Goal: Information Seeking & Learning: Learn about a topic

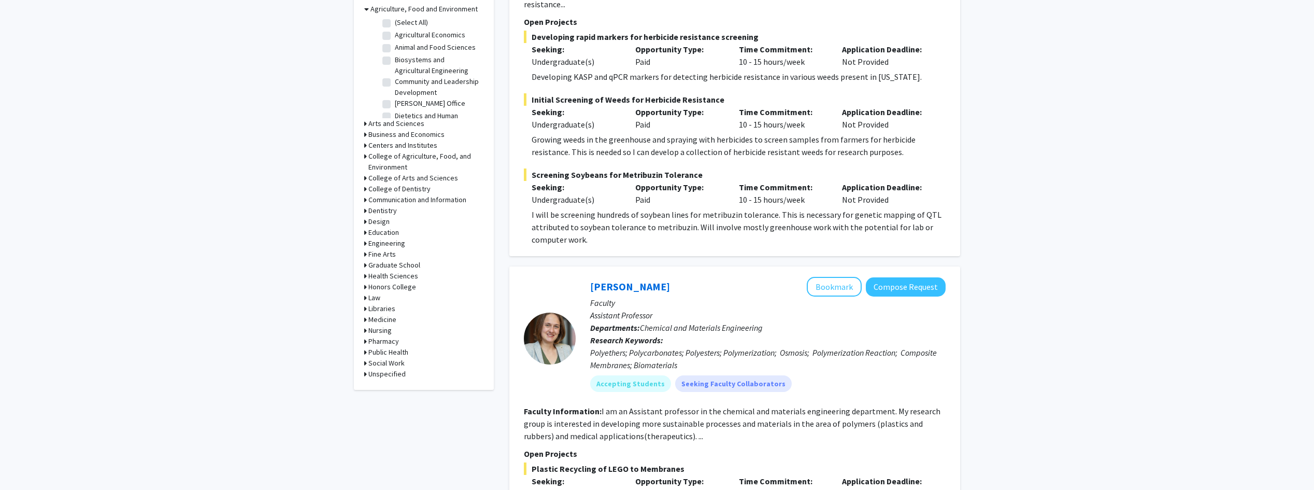
scroll to position [342, 0]
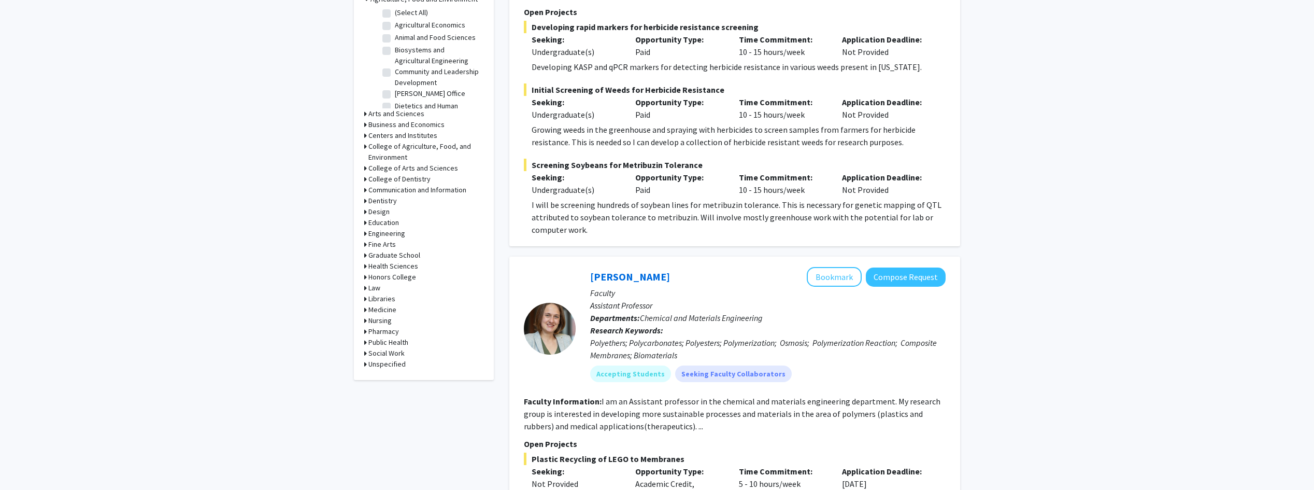
click at [364, 229] on div "Refine By Collaboration Status: Collaboration Status All Faculty/Staff Collabor…" at bounding box center [424, 47] width 140 height 666
click at [368, 233] on div "Engineering" at bounding box center [423, 233] width 119 height 11
click at [366, 232] on icon at bounding box center [365, 233] width 3 height 11
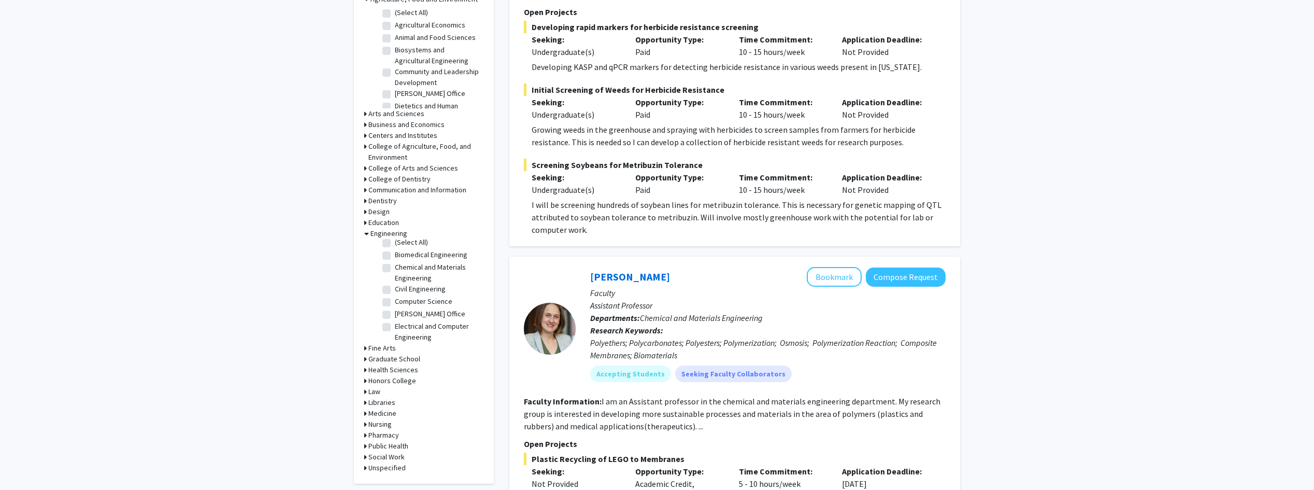
scroll to position [0, 0]
click at [395, 270] on label "Chemical and Materials Engineering" at bounding box center [438, 277] width 86 height 22
click at [395, 270] on input "Chemical and Materials Engineering" at bounding box center [398, 269] width 7 height 7
checkbox input "true"
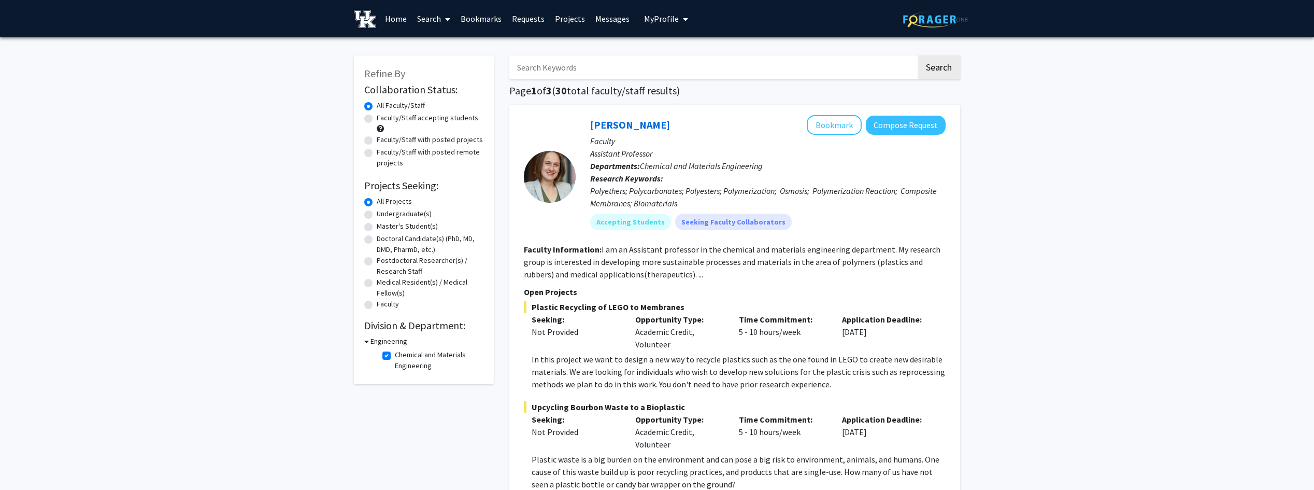
click at [395, 355] on label "Chemical and Materials Engineering" at bounding box center [438, 360] width 86 height 22
click at [395, 355] on input "Chemical and Materials Engineering" at bounding box center [398, 352] width 7 height 7
checkbox input "false"
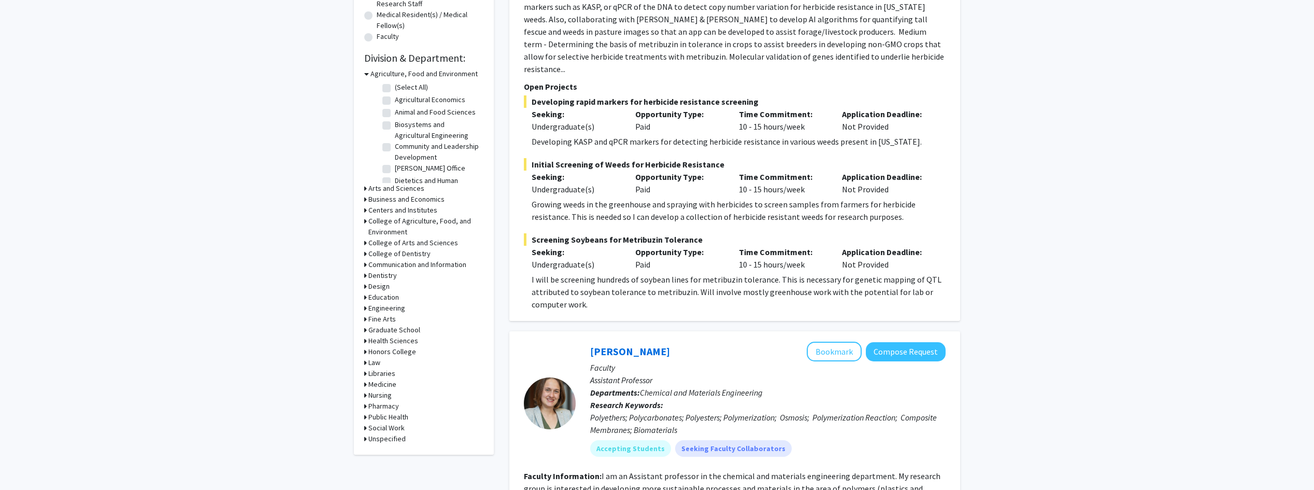
scroll to position [342, 0]
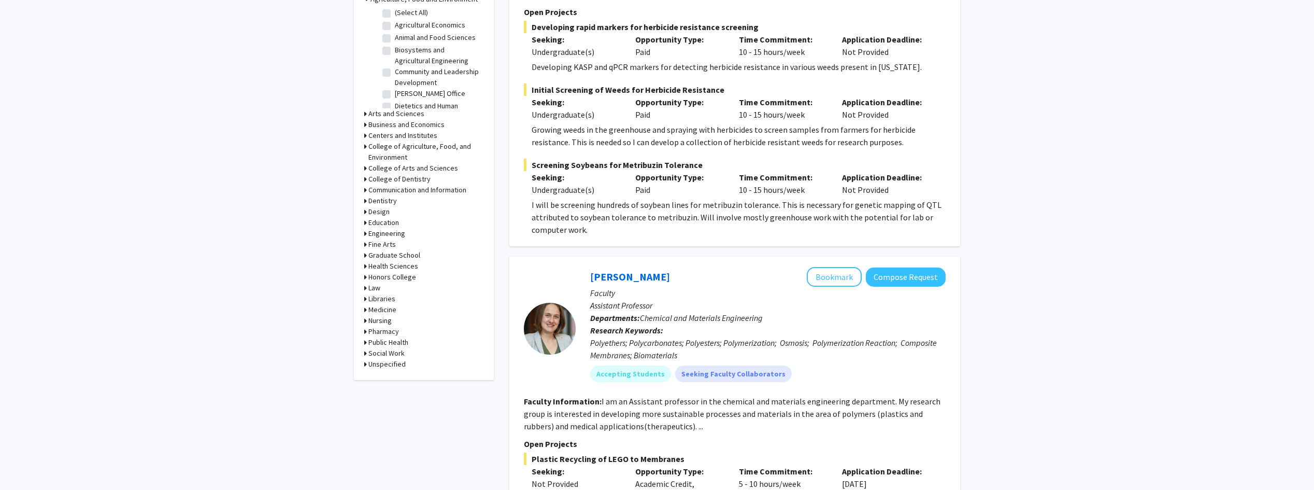
click at [375, 237] on h3 "Engineering" at bounding box center [386, 233] width 37 height 11
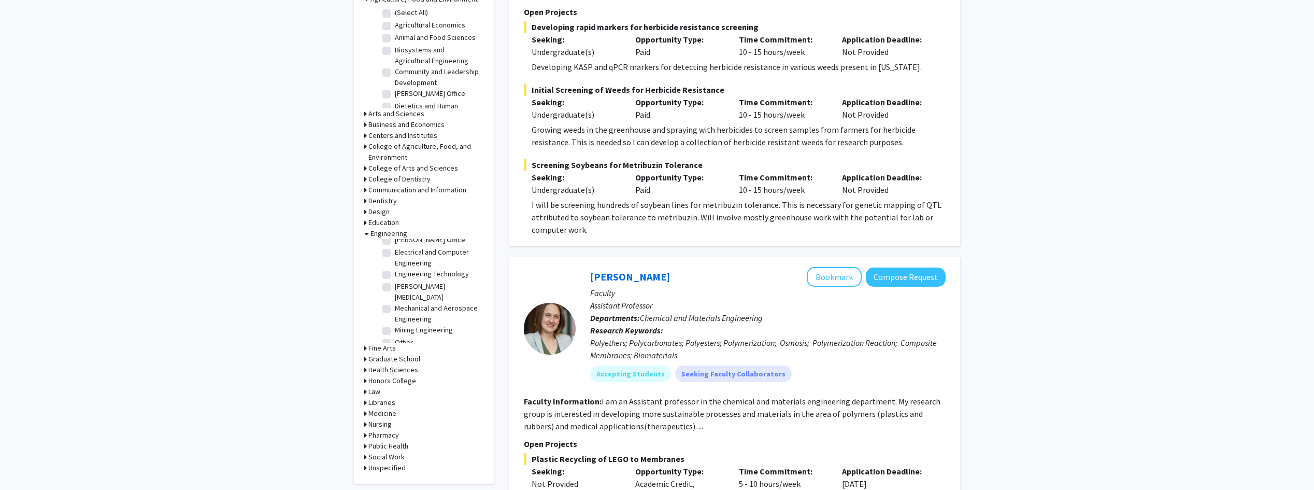
scroll to position [0, 0]
click at [395, 244] on label "(Select All)" at bounding box center [411, 246] width 33 height 11
click at [395, 244] on input "(Select All)" at bounding box center [398, 244] width 7 height 7
checkbox input "true"
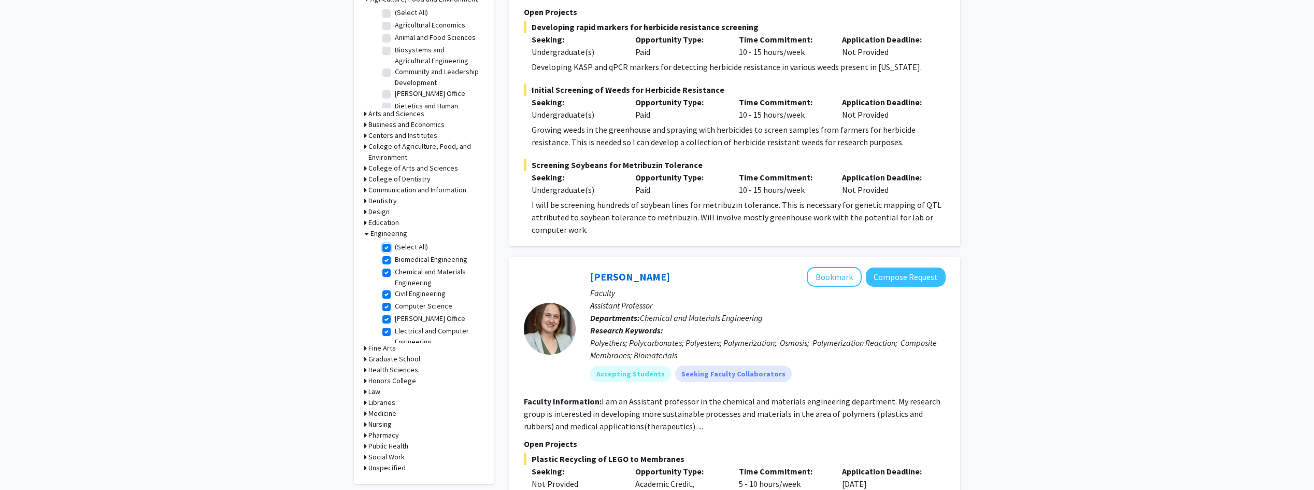
checkbox input "true"
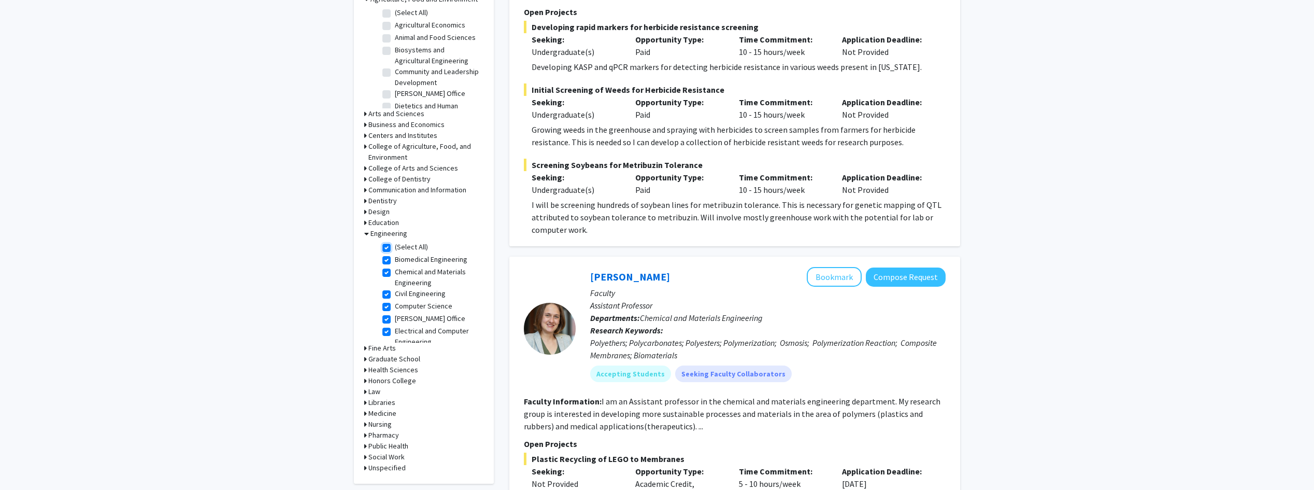
checkbox input "true"
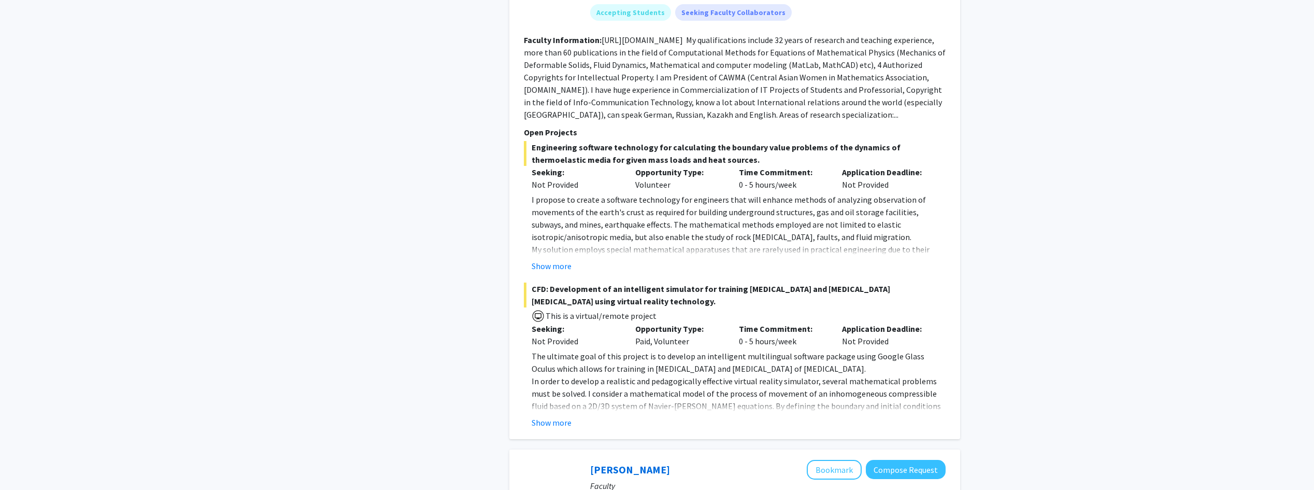
scroll to position [615, 0]
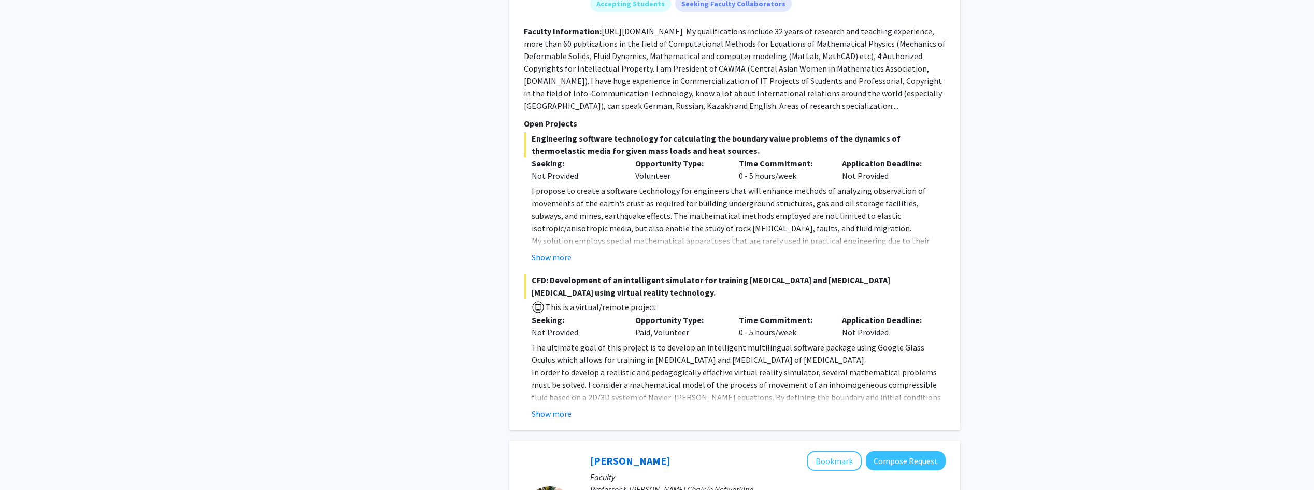
click at [554, 381] on fg-read-more "The ultimate goal of this project is to develop an intelligent multilingual sof…" at bounding box center [735, 380] width 422 height 79
click at [555, 407] on button "Show more" at bounding box center [551, 413] width 40 height 12
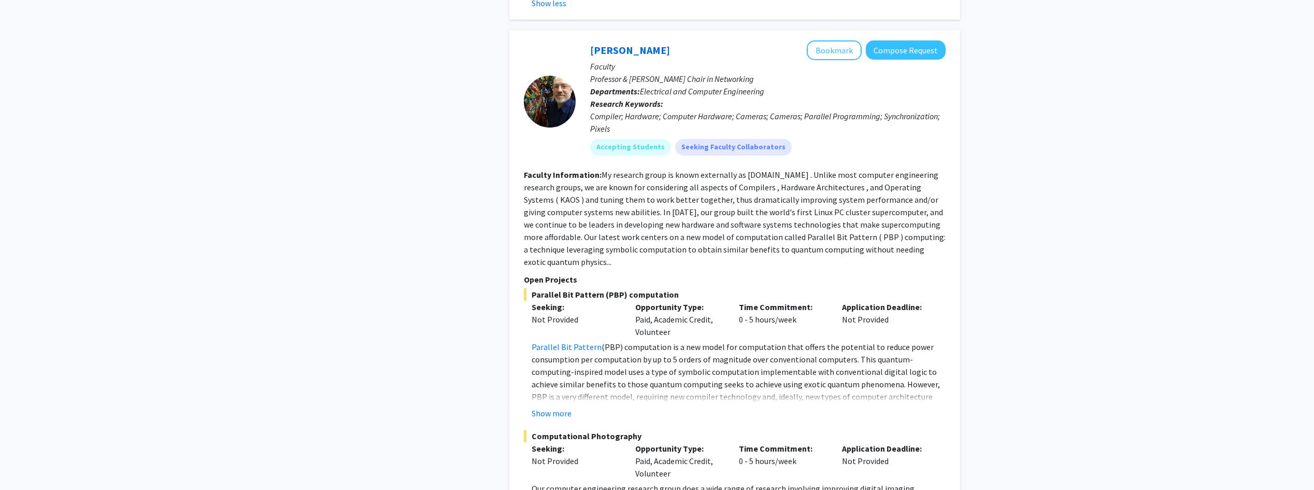
scroll to position [1504, 0]
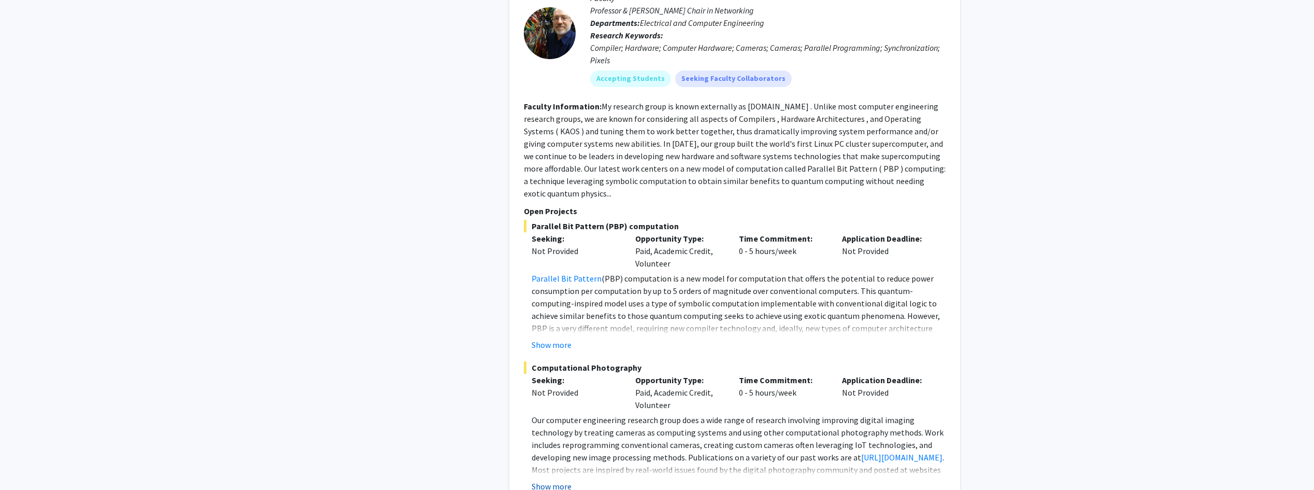
click at [554, 480] on button "Show more" at bounding box center [551, 486] width 40 height 12
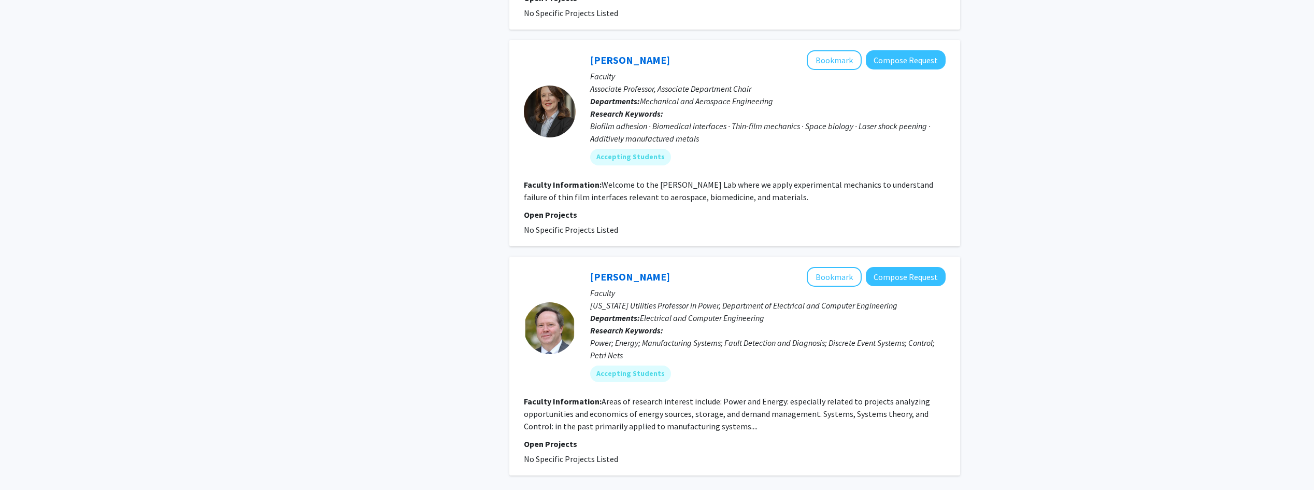
scroll to position [4004, 0]
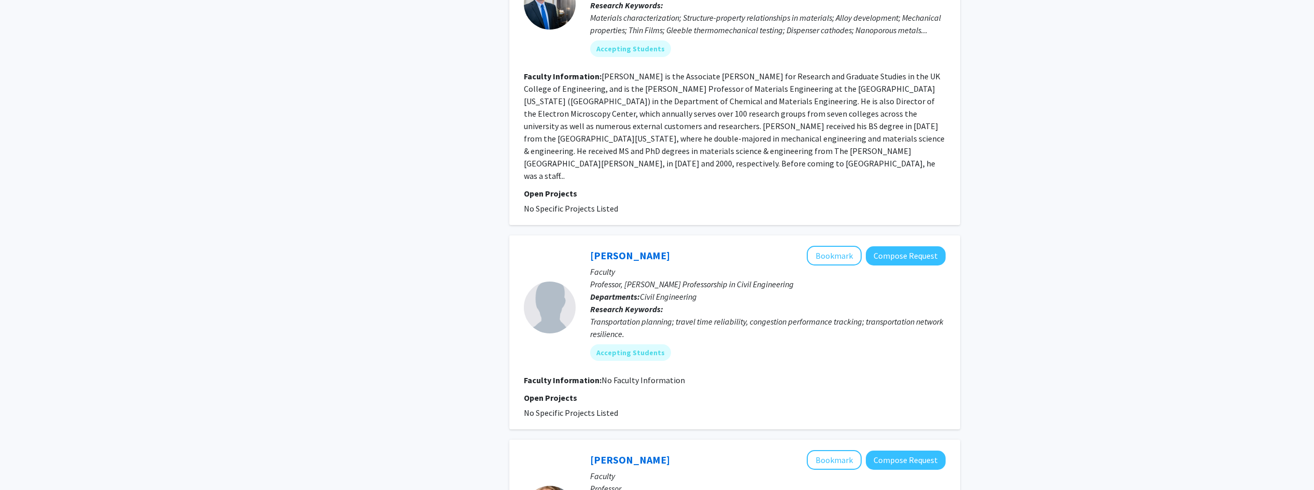
scroll to position [1026, 0]
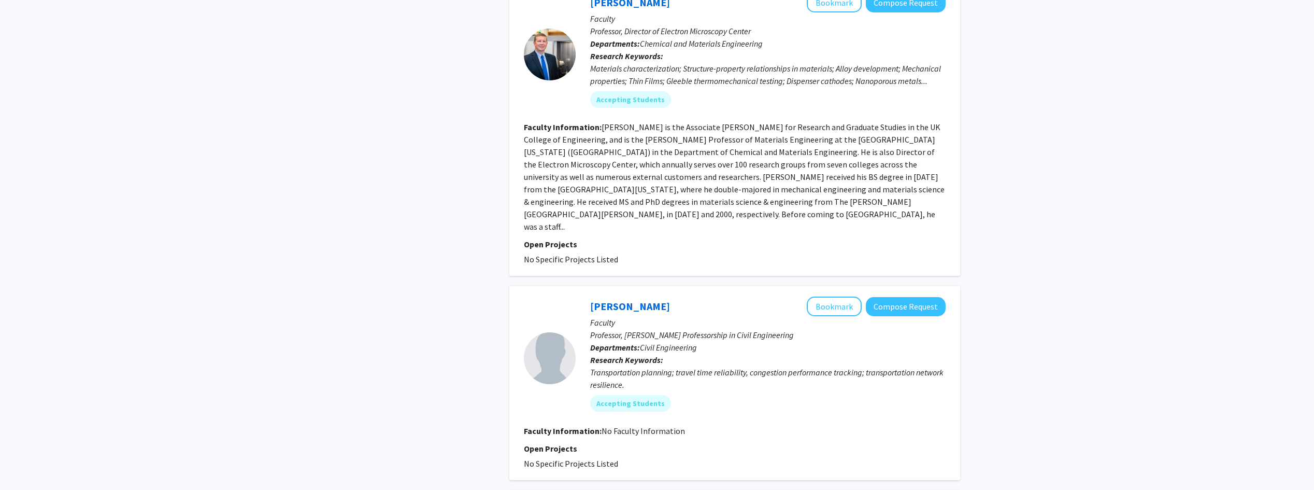
click at [611, 122] on fg-read-more "[PERSON_NAME] is the Associate [PERSON_NAME] for Research and Graduate Studies …" at bounding box center [734, 177] width 421 height 110
click at [614, 121] on section "Faculty Information: [PERSON_NAME] is the Associate [PERSON_NAME] for Research …" at bounding box center [735, 177] width 422 height 112
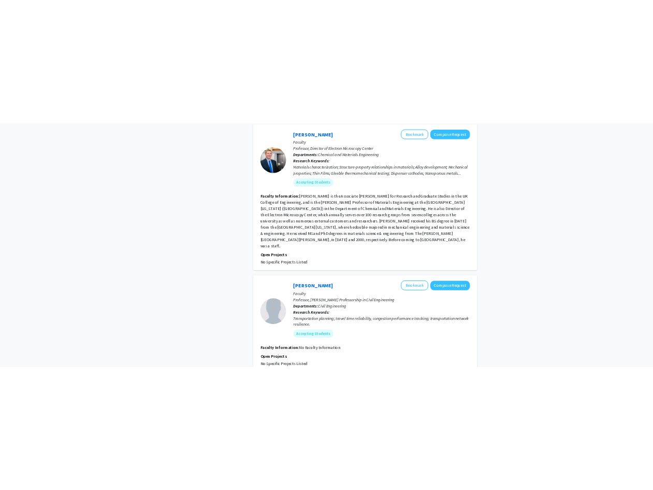
scroll to position [957, 0]
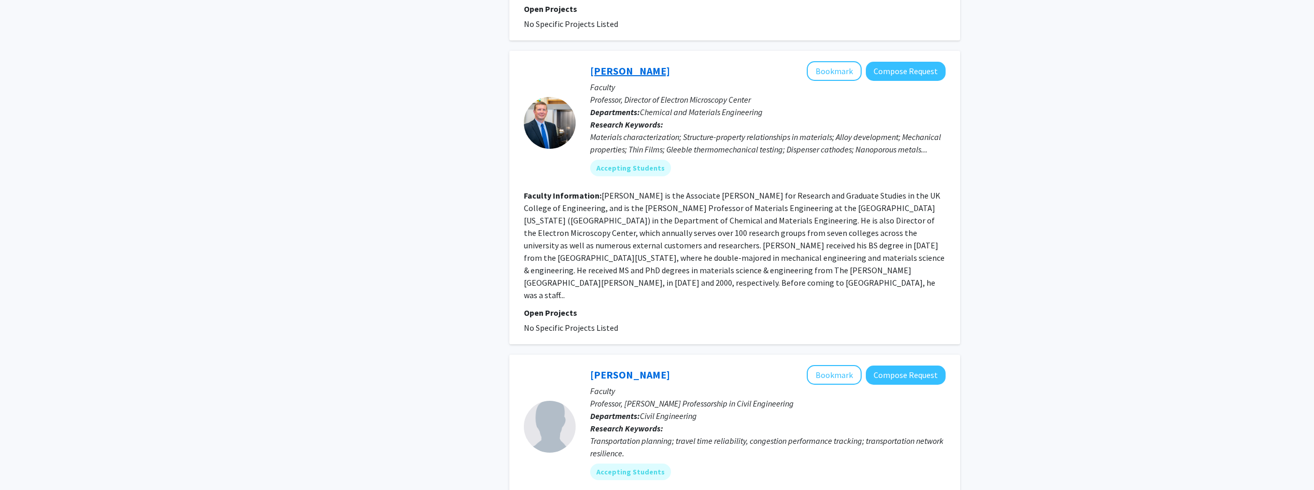
click at [624, 64] on link "[PERSON_NAME]" at bounding box center [630, 70] width 80 height 13
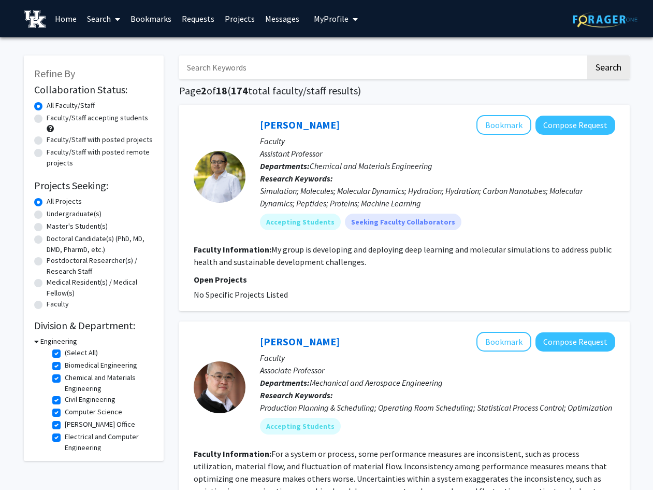
scroll to position [0, 0]
click at [65, 401] on label "Civil Engineering" at bounding box center [90, 401] width 51 height 11
click at [65, 401] on input "Civil Engineering" at bounding box center [68, 399] width 7 height 7
checkbox input "false"
checkbox input "true"
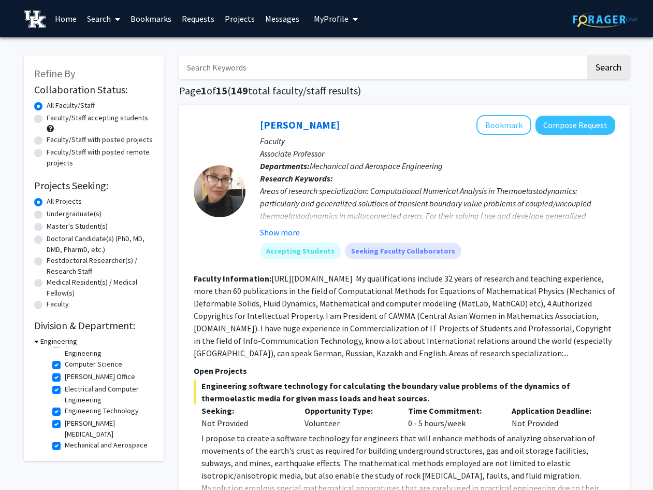
scroll to position [56, 0]
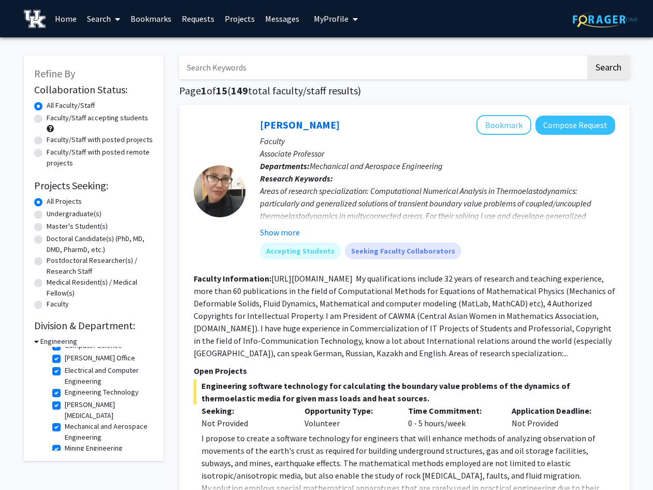
click at [65, 402] on label "[PERSON_NAME] [MEDICAL_DATA]" at bounding box center [108, 410] width 86 height 22
click at [65, 402] on input "[PERSON_NAME] [MEDICAL_DATA]" at bounding box center [68, 402] width 7 height 7
checkbox input "false"
checkbox input "true"
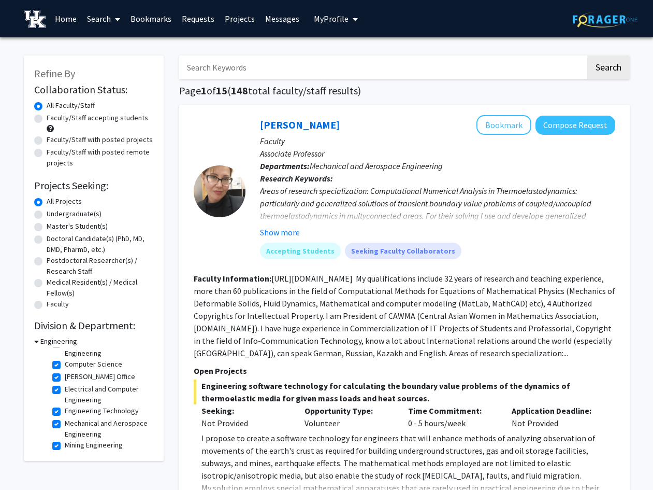
scroll to position [54, 0]
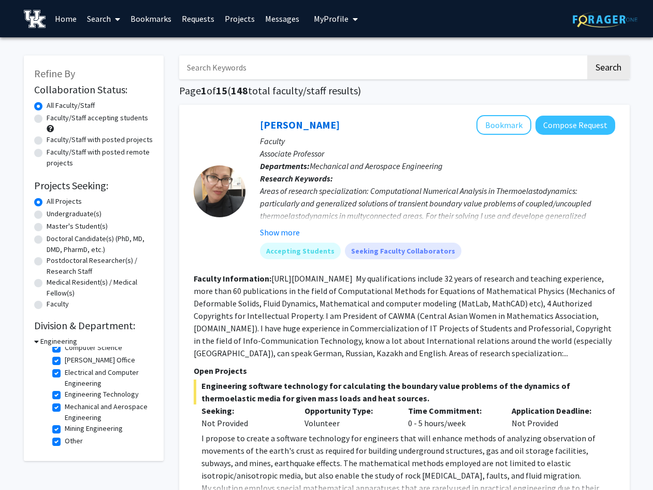
click at [65, 430] on label "Mining Engineering" at bounding box center [94, 428] width 58 height 11
click at [65, 429] on input "Mining Engineering" at bounding box center [68, 426] width 7 height 7
checkbox input "false"
checkbox input "true"
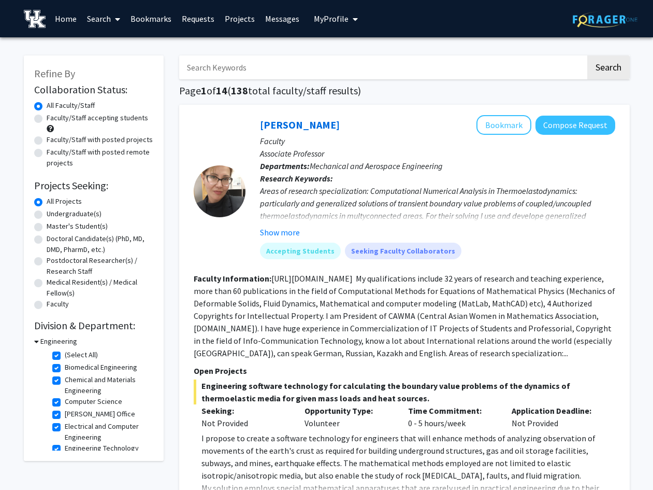
scroll to position [41, 0]
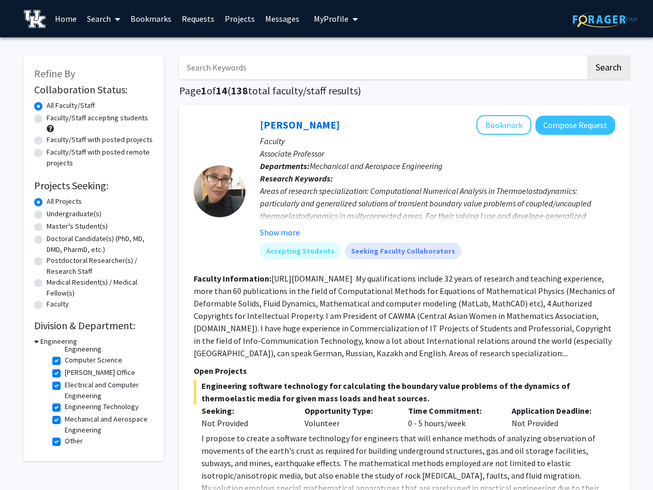
click at [65, 417] on label "Mechanical and Aerospace Engineering" at bounding box center [108, 424] width 86 height 22
click at [65, 417] on input "Mechanical and Aerospace Engineering" at bounding box center [68, 416] width 7 height 7
checkbox input "false"
checkbox input "true"
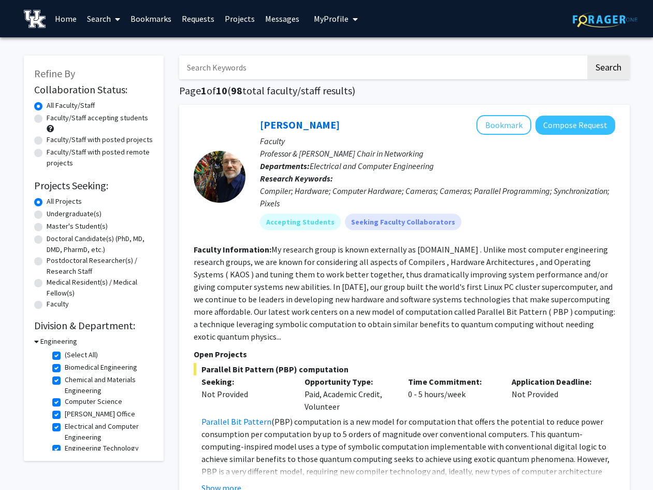
click at [58, 351] on fg-checkbox "(Select All) (Select All)" at bounding box center [101, 355] width 98 height 12
click at [65, 353] on label "(Select All)" at bounding box center [81, 354] width 33 height 11
click at [65, 353] on input "(Select All)" at bounding box center [68, 352] width 7 height 7
checkbox input "false"
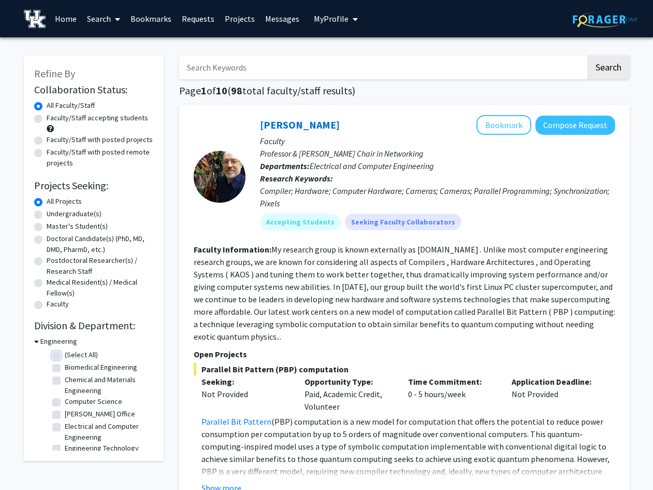
checkbox input "false"
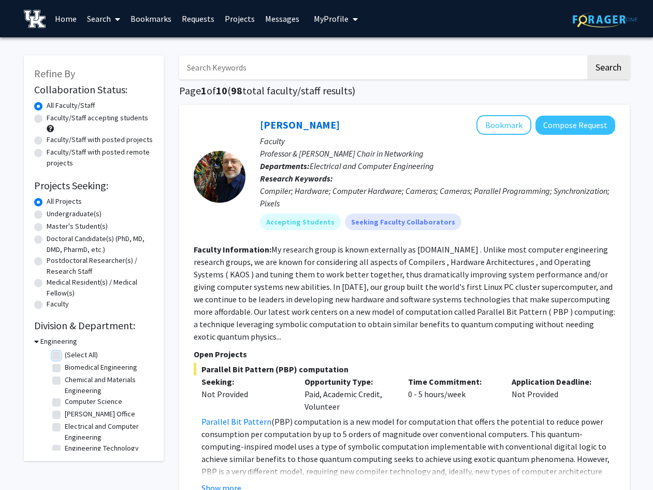
checkbox input "false"
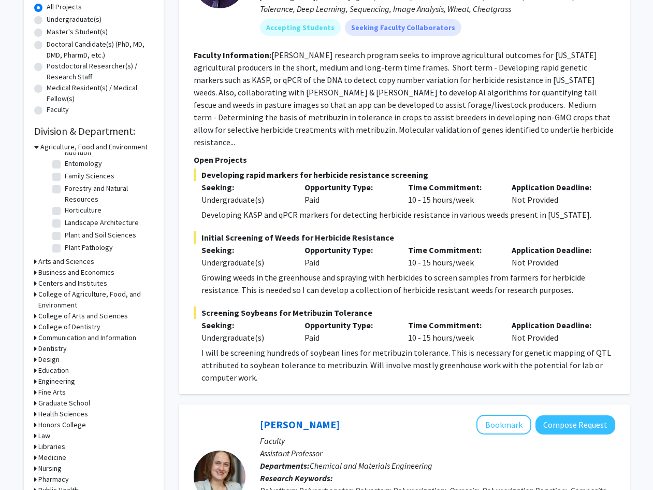
scroll to position [205, 0]
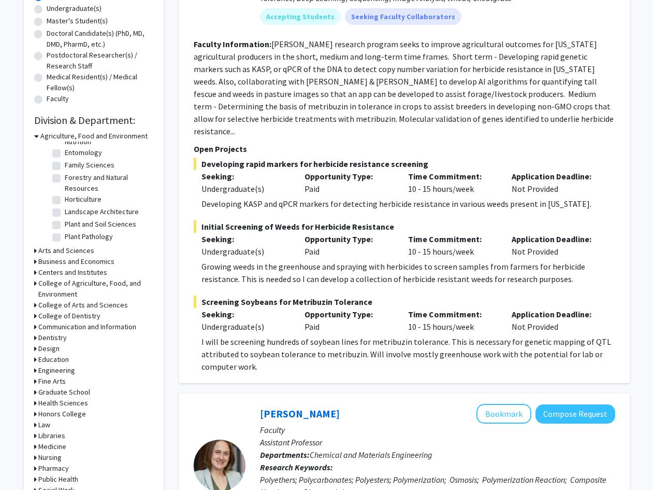
click at [37, 369] on div "Engineering" at bounding box center [93, 370] width 119 height 11
click at [53, 369] on h3 "Engineering" at bounding box center [56, 370] width 37 height 11
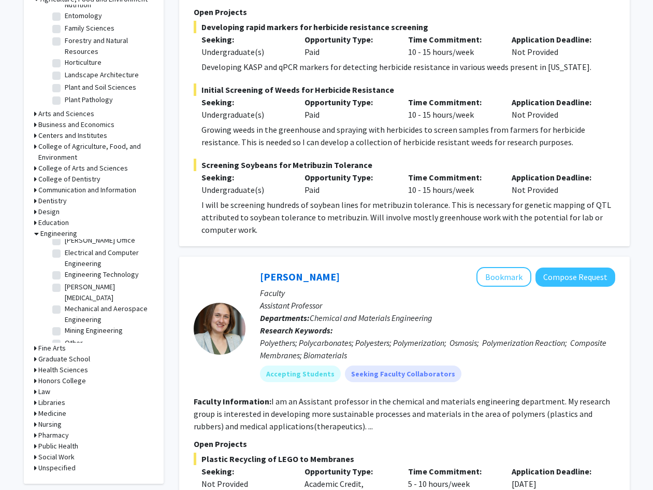
scroll to position [79, 0]
click at [71, 337] on label "Other" at bounding box center [74, 342] width 18 height 11
click at [71, 337] on input "Other" at bounding box center [68, 340] width 7 height 7
checkbox input "true"
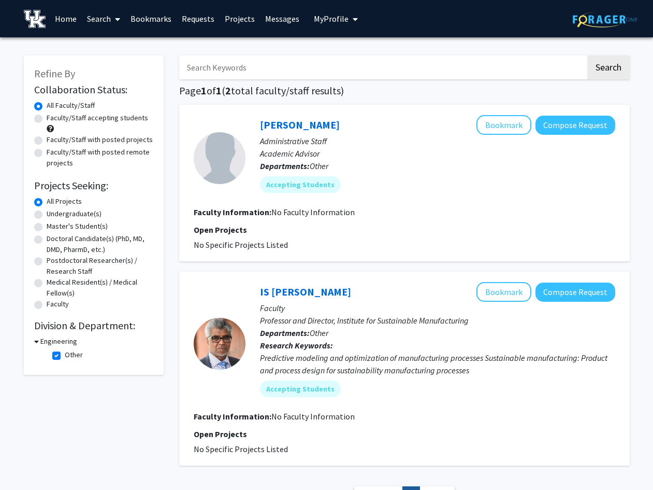
click at [65, 354] on label "Other" at bounding box center [74, 354] width 18 height 11
click at [65, 354] on input "Other" at bounding box center [68, 352] width 7 height 7
checkbox input "false"
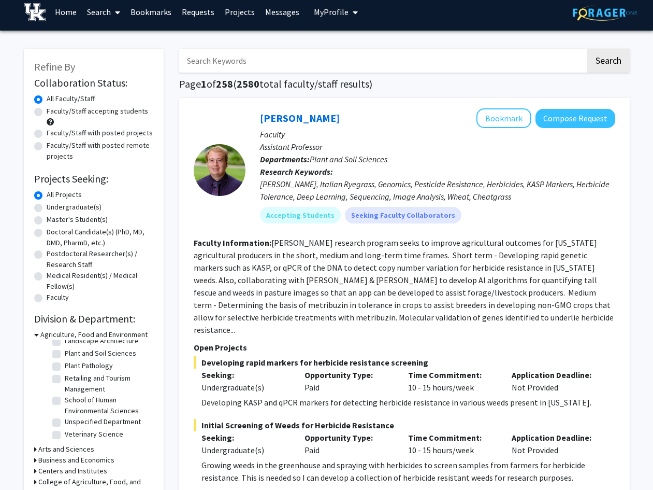
scroll to position [342, 0]
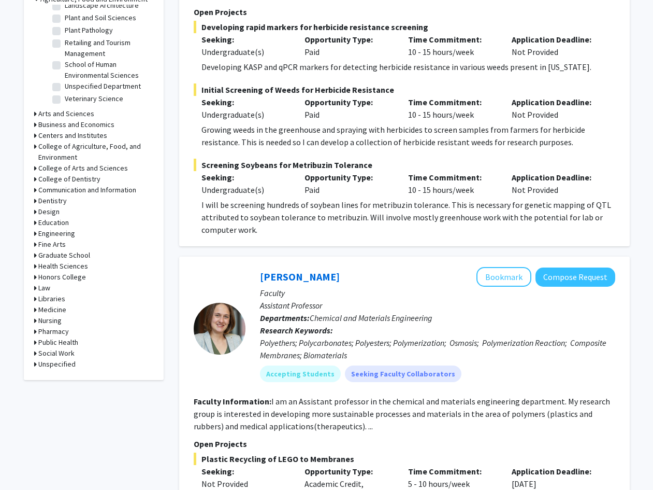
click at [48, 230] on h3 "Engineering" at bounding box center [56, 233] width 37 height 11
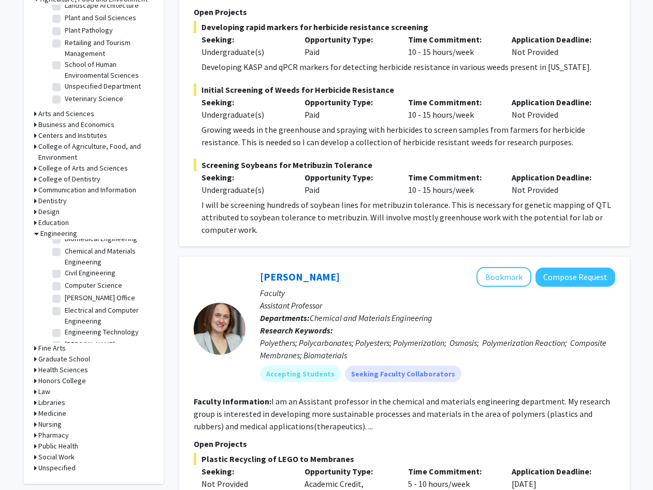
scroll to position [0, 0]
click at [65, 244] on label "(Select All)" at bounding box center [81, 246] width 33 height 11
click at [65, 244] on input "(Select All)" at bounding box center [68, 244] width 7 height 7
checkbox input "true"
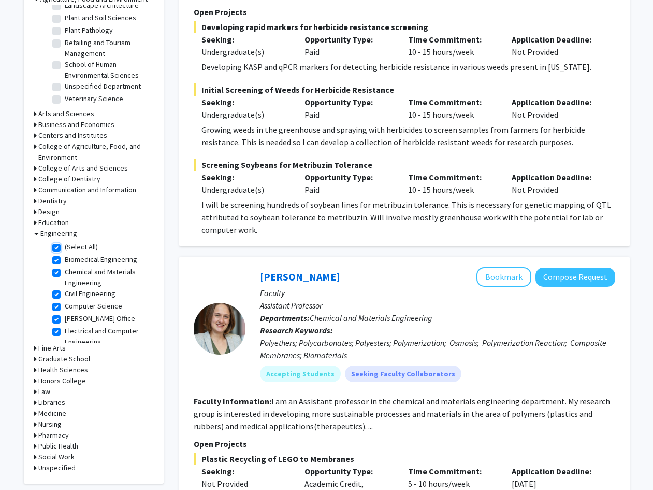
checkbox input "true"
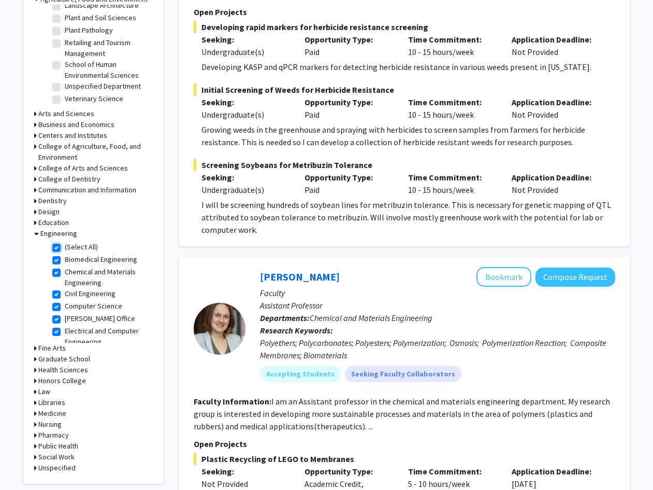
checkbox input "true"
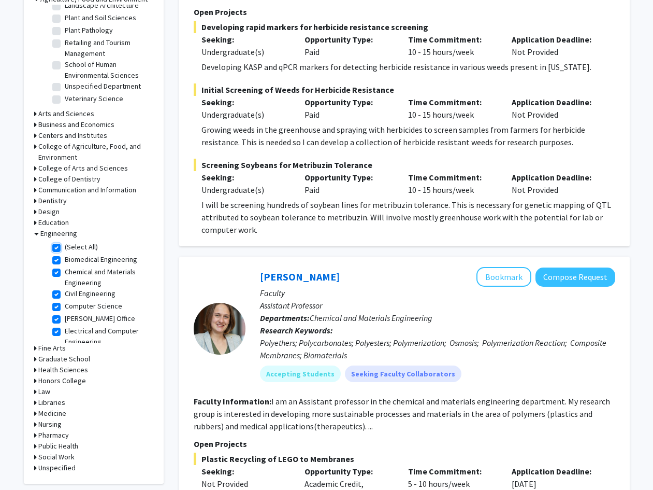
checkbox input "true"
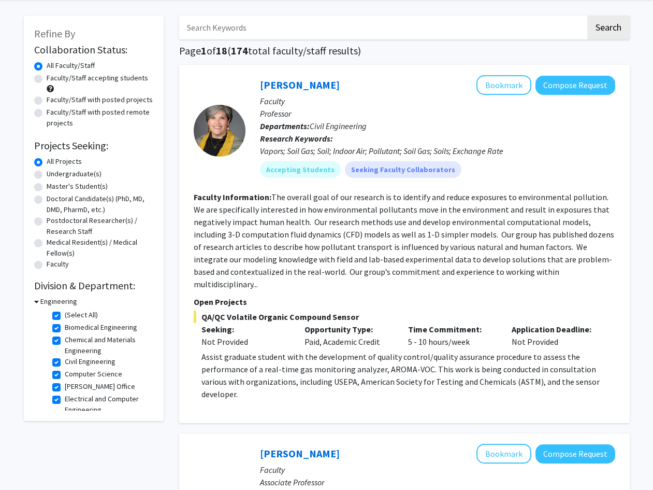
scroll to position [68, 0]
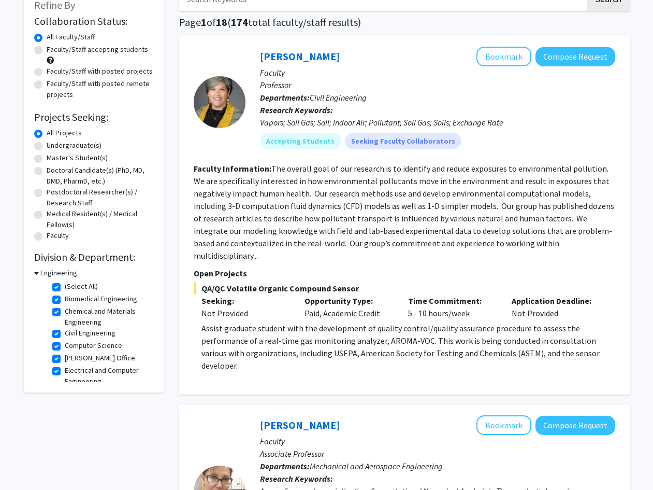
click at [65, 329] on label "Civil Engineering" at bounding box center [90, 332] width 51 height 11
click at [65, 329] on input "Civil Engineering" at bounding box center [68, 330] width 7 height 7
checkbox input "false"
checkbox input "true"
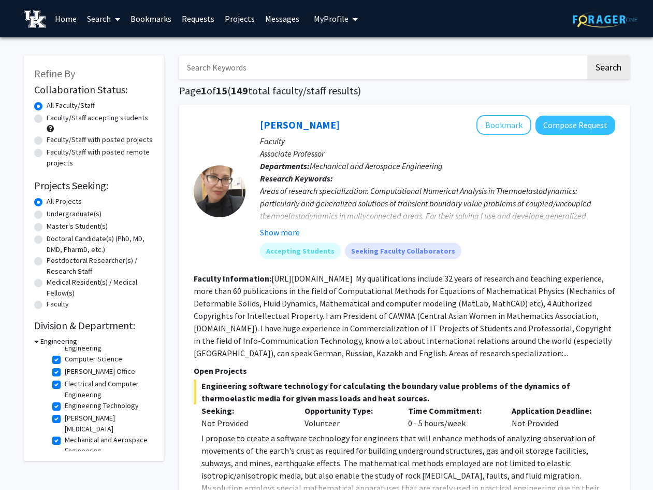
scroll to position [56, 0]
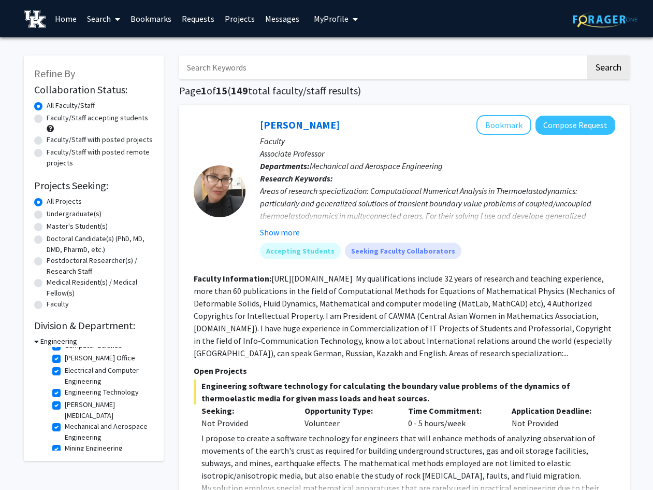
click at [65, 402] on label "[PERSON_NAME] [MEDICAL_DATA]" at bounding box center [108, 410] width 86 height 22
click at [65, 402] on input "[PERSON_NAME] [MEDICAL_DATA]" at bounding box center [68, 402] width 7 height 7
checkbox input "false"
checkbox input "true"
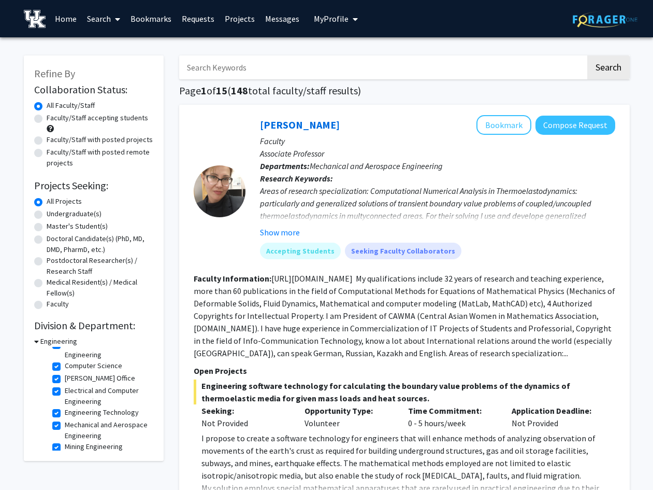
scroll to position [54, 0]
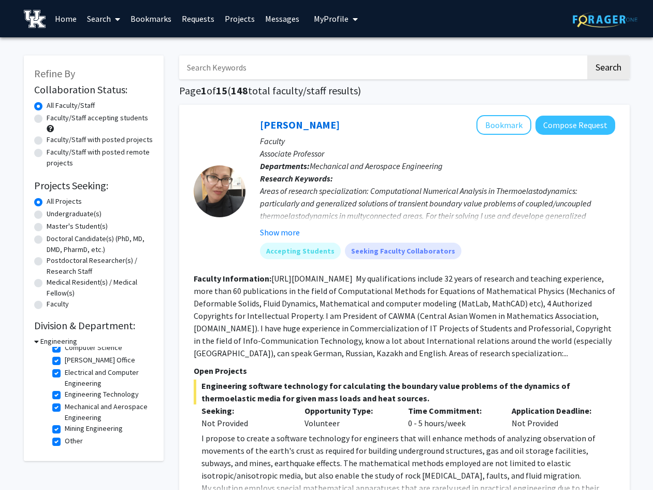
click at [65, 425] on label "Mining Engineering" at bounding box center [94, 428] width 58 height 11
click at [65, 425] on input "Mining Engineering" at bounding box center [68, 426] width 7 height 7
checkbox input "false"
checkbox input "true"
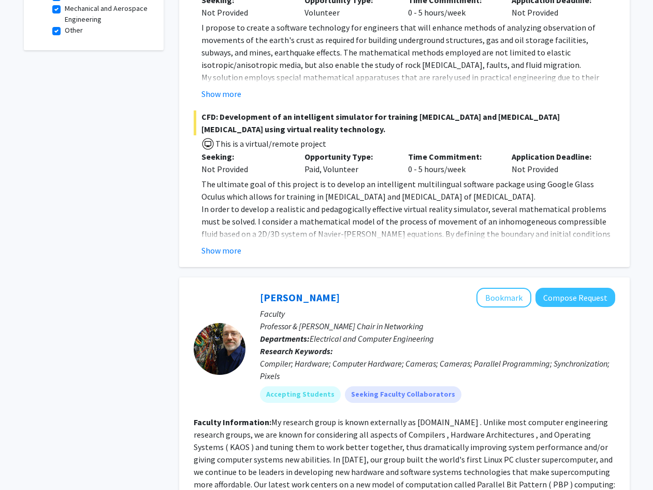
scroll to position [273, 0]
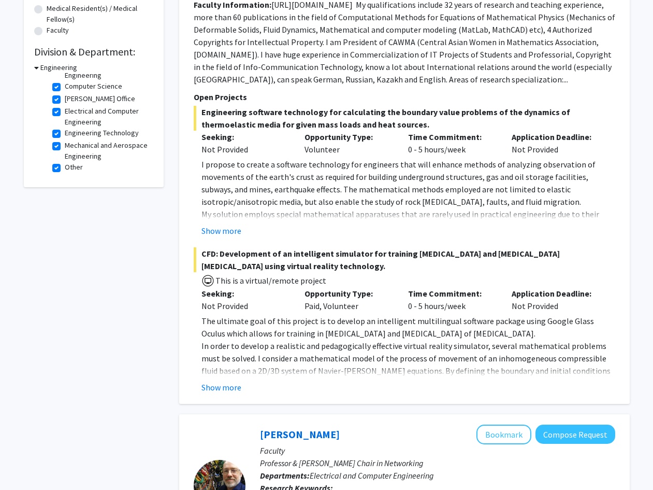
click at [65, 169] on label "Other" at bounding box center [74, 167] width 18 height 11
click at [65, 168] on input "Other" at bounding box center [68, 165] width 7 height 7
checkbox input "false"
checkbox input "true"
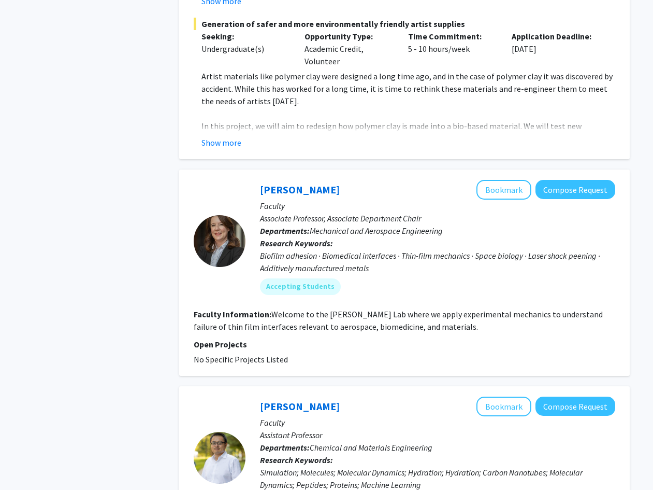
scroll to position [2256, 0]
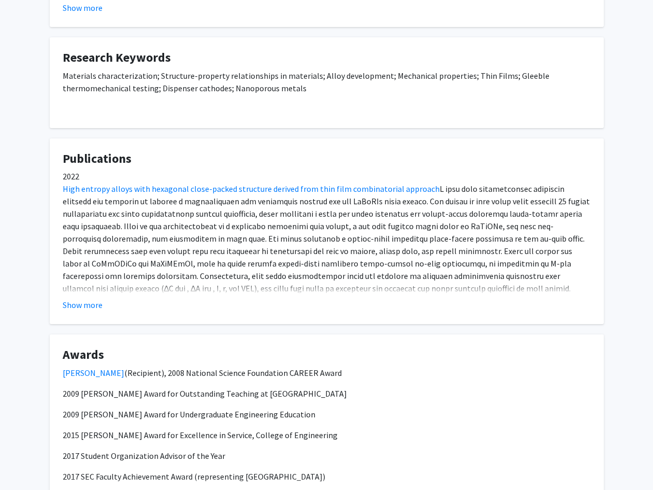
scroll to position [374, 0]
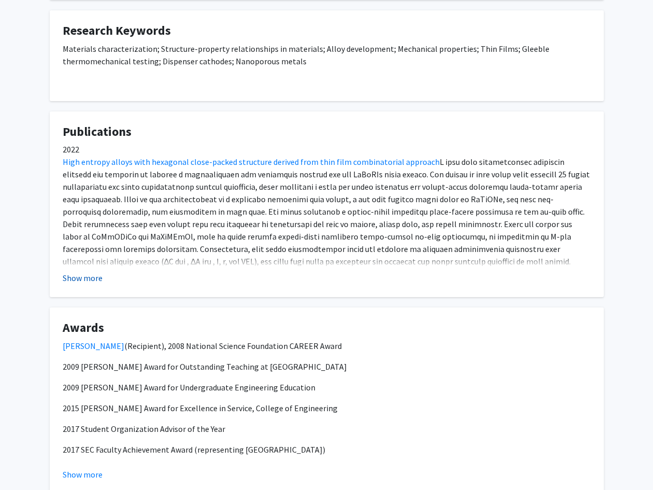
click at [81, 278] on button "Show more" at bounding box center [83, 277] width 40 height 12
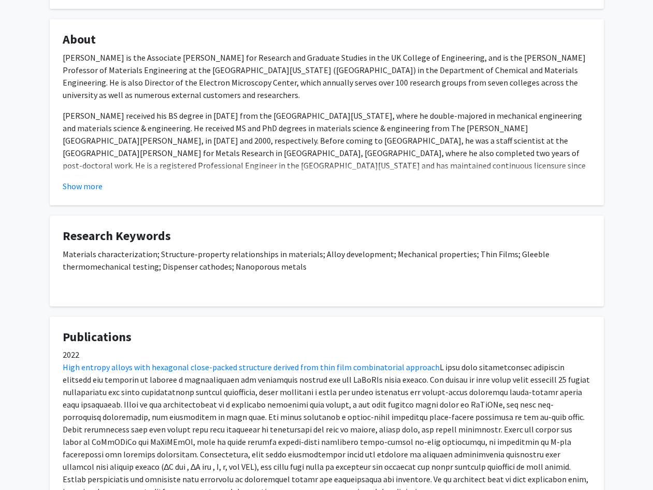
scroll to position [0, 0]
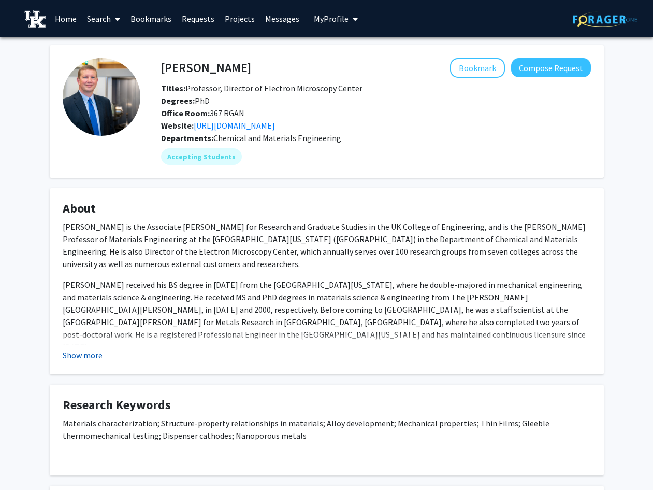
click at [92, 354] on button "Show more" at bounding box center [83, 355] width 40 height 12
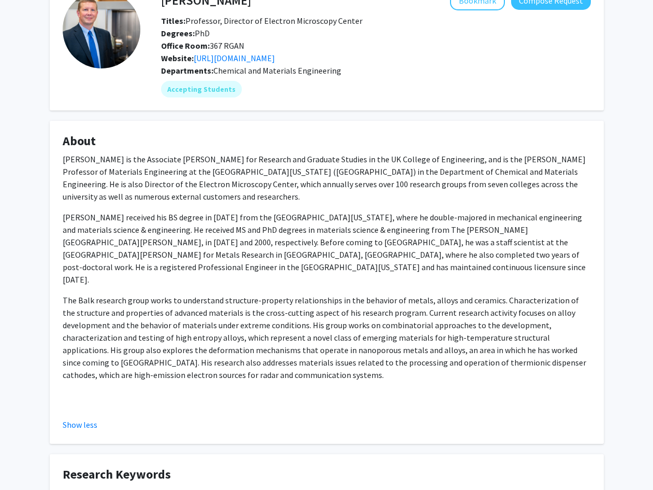
scroll to position [68, 0]
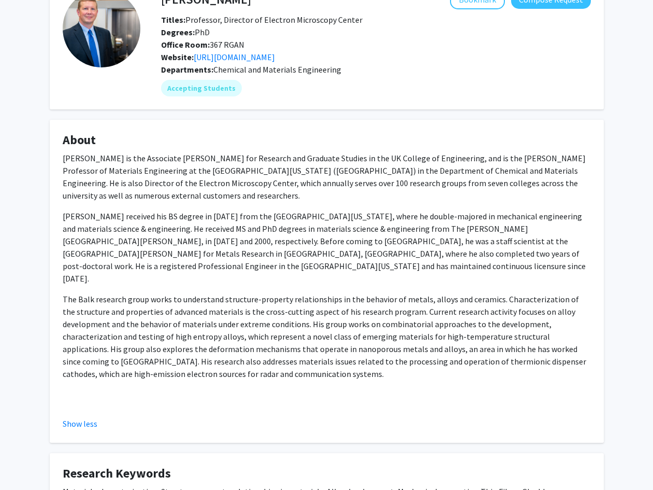
click at [361, 358] on div "John Balk is the Associate Dean for Research and Graduate Studies in the UK Col…" at bounding box center [327, 282] width 528 height 261
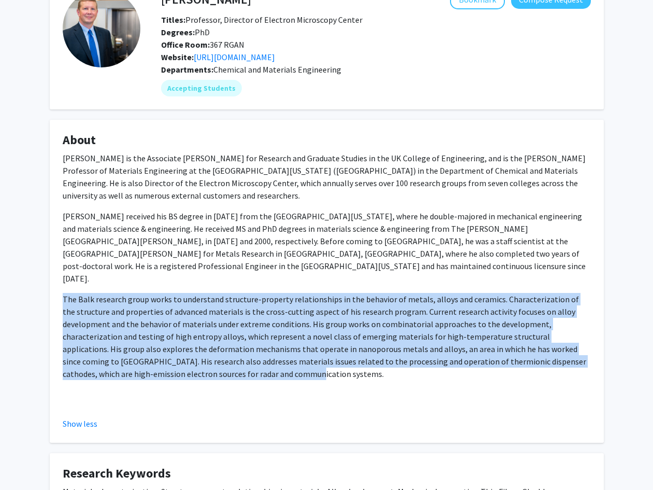
click at [361, 358] on div "John Balk is the Associate Dean for Research and Graduate Studies in the UK Col…" at bounding box center [327, 282] width 528 height 261
click at [303, 293] on p "The Balk research group works to understand structure-property relationships in…" at bounding box center [327, 336] width 528 height 87
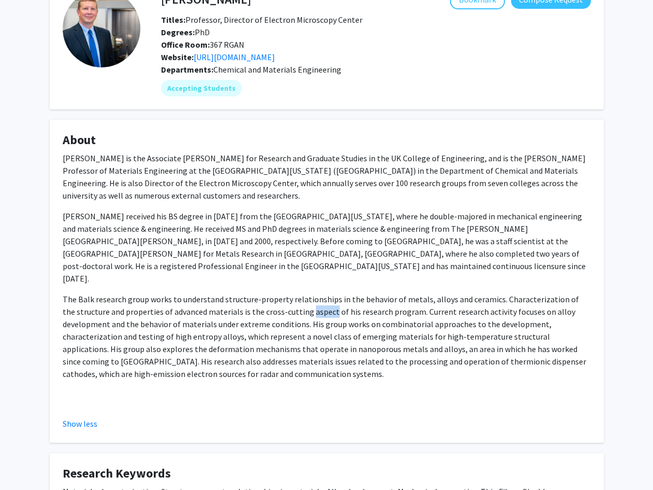
click at [303, 293] on p "The Balk research group works to understand structure-property relationships in…" at bounding box center [327, 336] width 528 height 87
click at [304, 293] on p "The Balk research group works to understand structure-property relationships in…" at bounding box center [327, 336] width 528 height 87
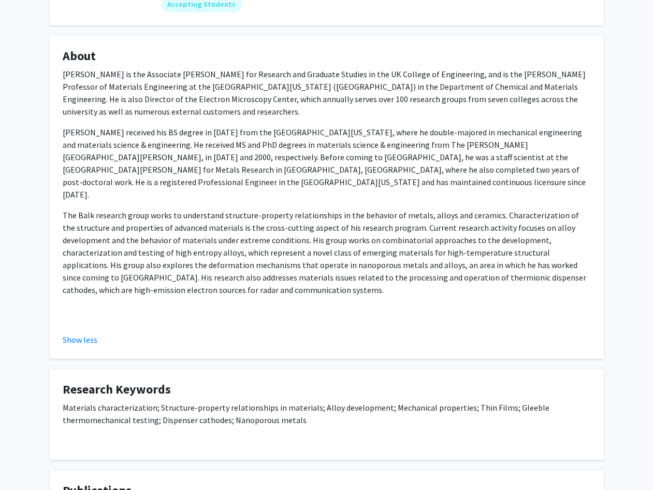
scroll to position [0, 0]
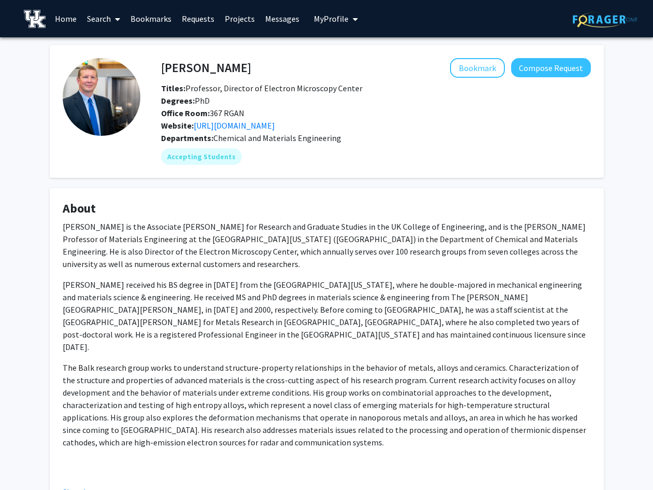
click at [47, 18] on link at bounding box center [37, 19] width 26 height 36
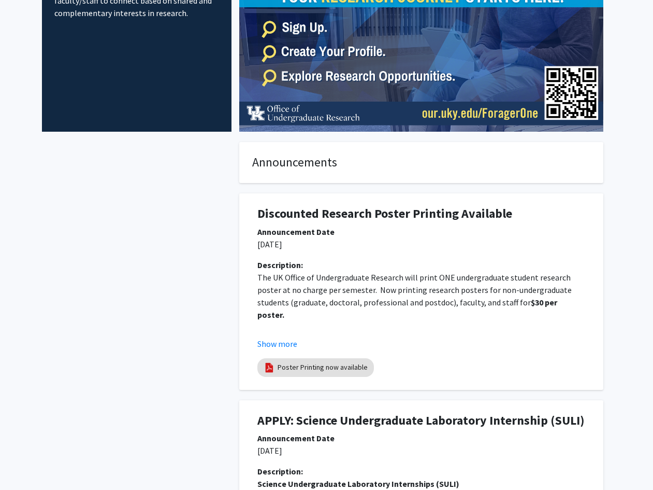
scroll to position [273, 0]
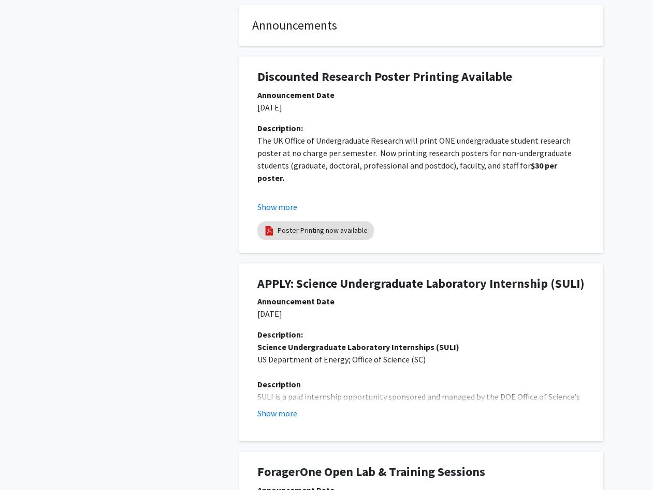
click at [278, 199] on fg-read-more "The UK Office of Undergraduate Research will print ONE undergraduate student re…" at bounding box center [421, 173] width 328 height 79
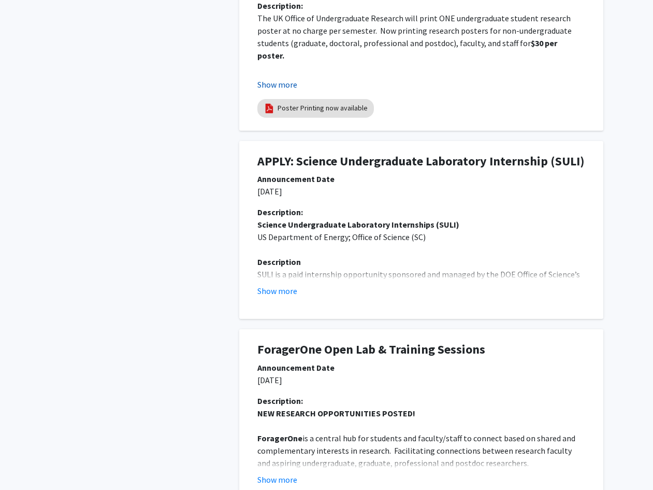
scroll to position [479, 0]
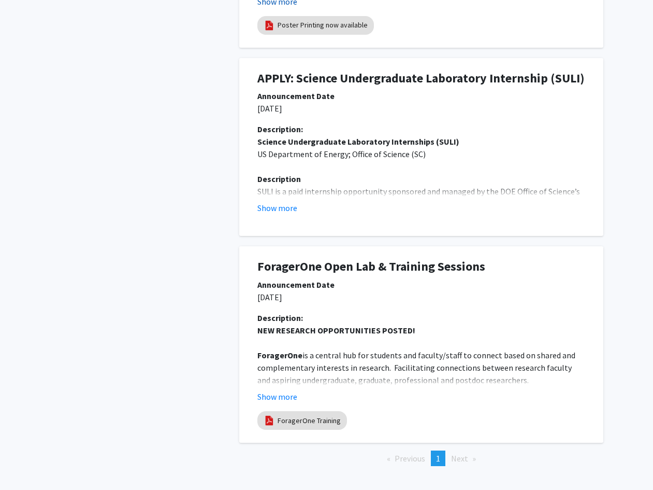
click at [281, 210] on button "Show more" at bounding box center [277, 207] width 40 height 12
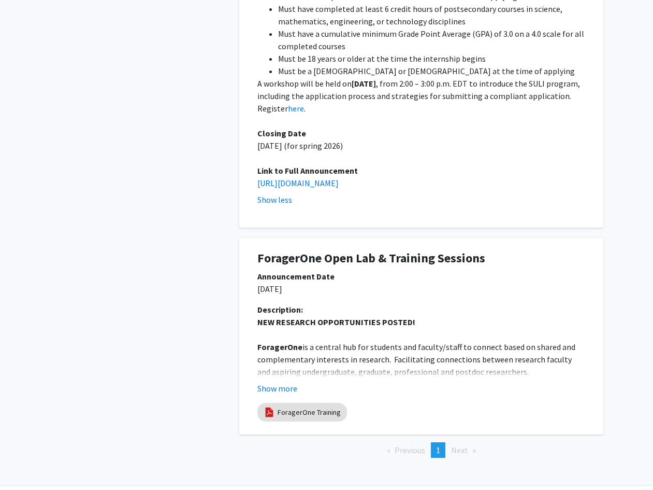
scroll to position [918, 0]
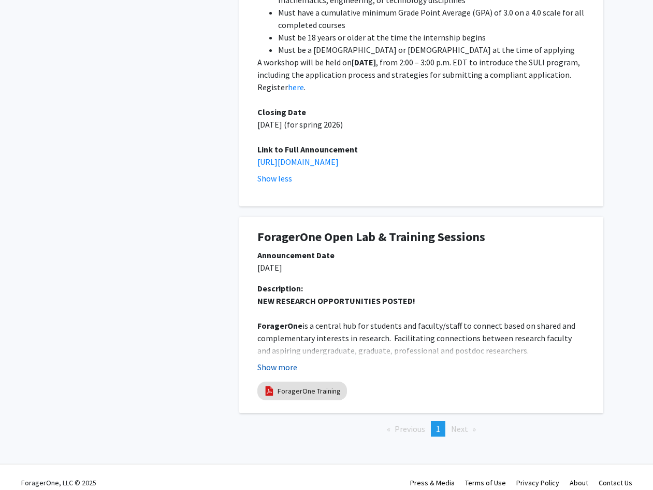
click at [285, 361] on button "Show more" at bounding box center [277, 367] width 40 height 12
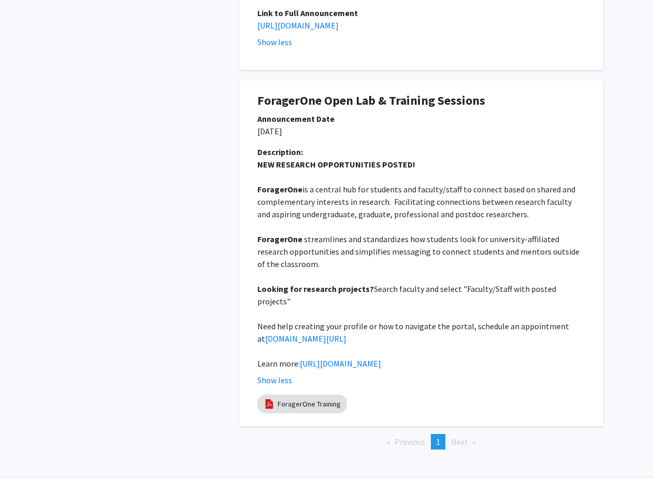
scroll to position [1055, 0]
click at [325, 333] on link "tinyurl.com/ukyOURadvising" at bounding box center [305, 338] width 81 height 10
